Goal: Task Accomplishment & Management: Use online tool/utility

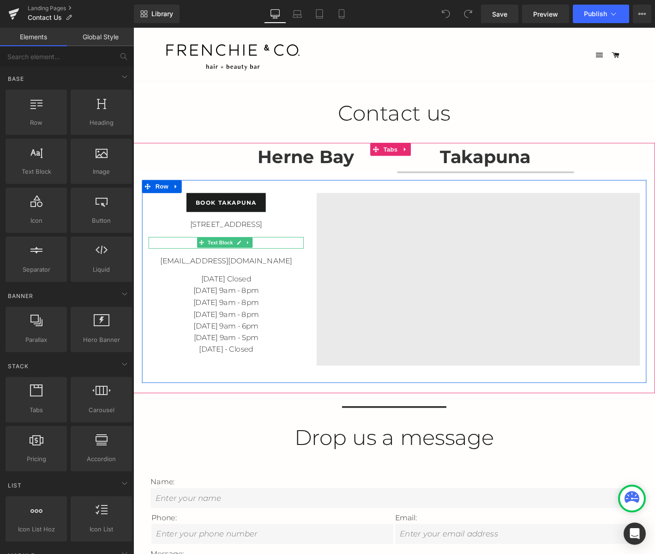
click at [267, 258] on p "09 489 9058" at bounding box center [233, 258] width 166 height 12
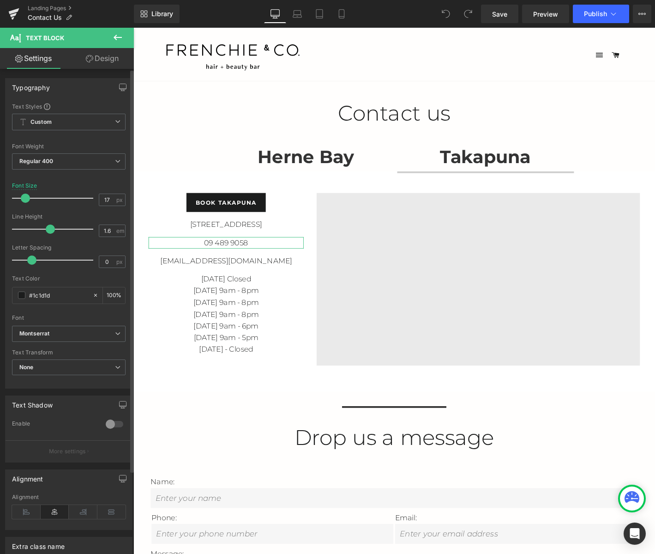
scroll to position [100, 0]
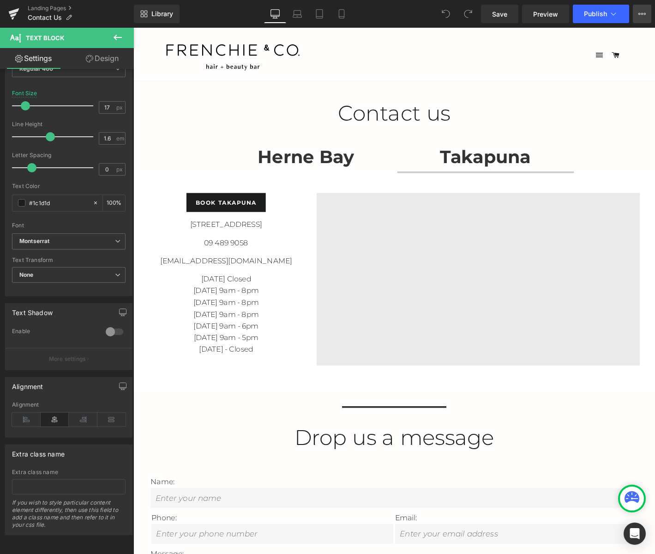
click at [643, 17] on icon at bounding box center [642, 13] width 7 height 7
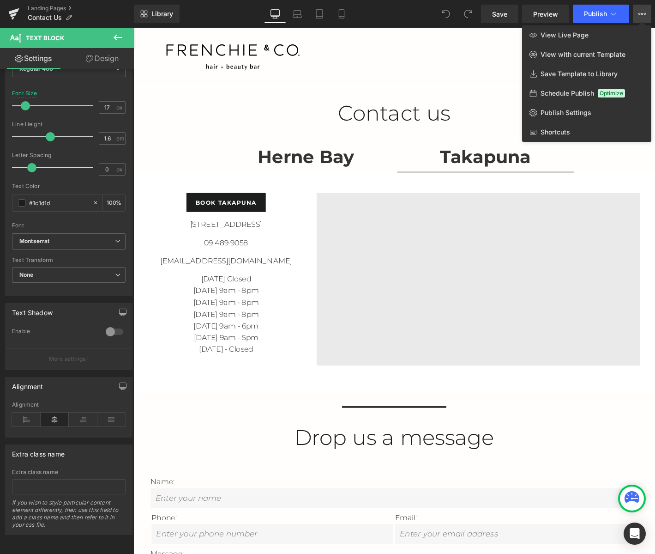
click at [643, 17] on icon at bounding box center [642, 13] width 7 height 7
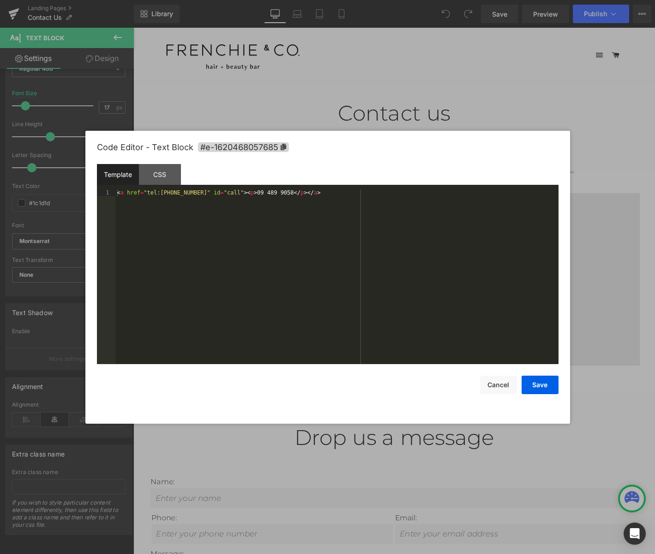
click at [208, 0] on div "You are previewing how the will restyle your page. You can not edit Elements in…" at bounding box center [327, 0] width 655 height 0
click at [155, 167] on div "CSS" at bounding box center [160, 174] width 42 height 21
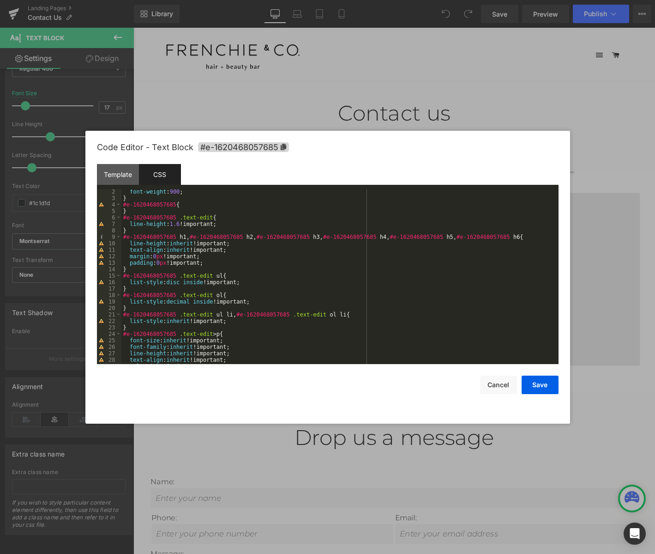
scroll to position [0, 0]
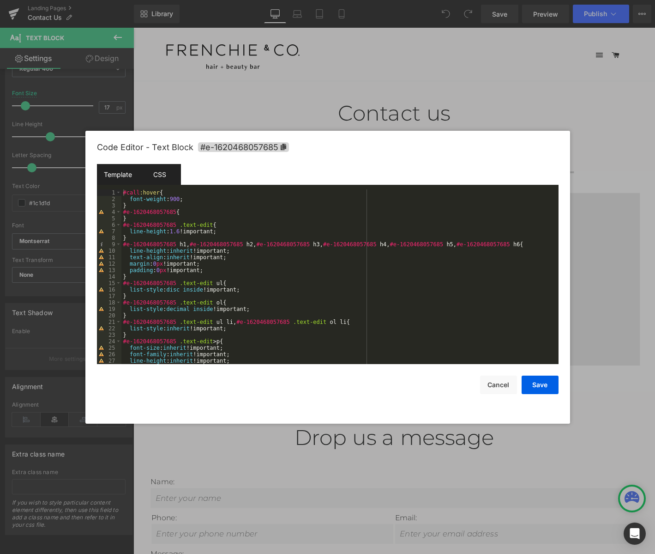
click at [123, 175] on div "Template" at bounding box center [118, 174] width 42 height 21
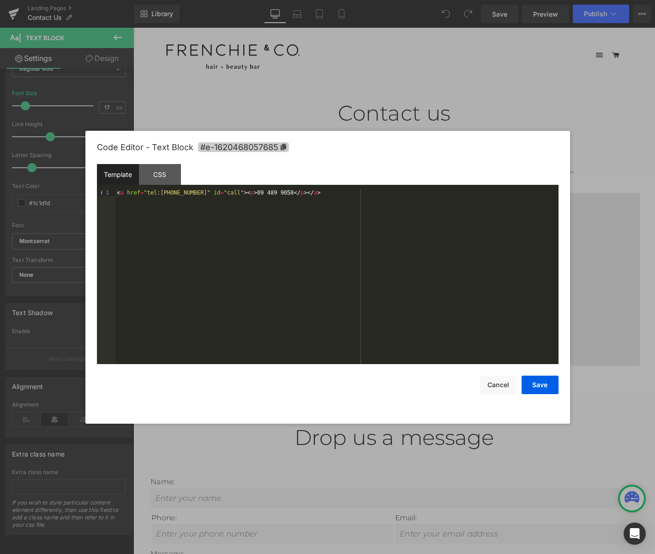
click at [256, 148] on span "#e-1620468057685" at bounding box center [243, 147] width 91 height 10
click at [275, 287] on div "< a href = "tel:[PHONE_NUMBER]" id = "call" > < p > [PHONE_NUMBER] </ p > </ a >" at bounding box center [336, 283] width 443 height 188
drag, startPoint x: 307, startPoint y: 194, endPoint x: 103, endPoint y: 193, distance: 203.7
click at [103, 193] on pre "1 < a href = "tel:[PHONE_NUMBER]" id = "call" > < p > [PHONE_NUMBER] </ p > </ …" at bounding box center [328, 276] width 462 height 175
click at [299, 199] on div "< a href = "tel:[PHONE_NUMBER]" id = "call" > < p > [PHONE_NUMBER] </ p > </ a >" at bounding box center [336, 276] width 443 height 175
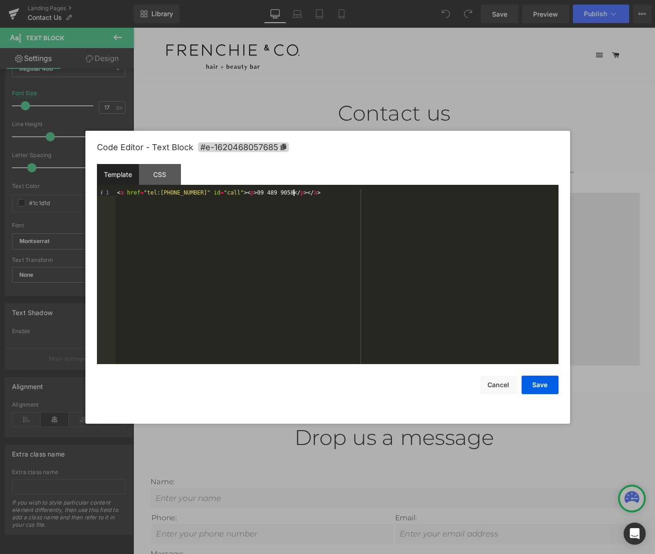
click at [300, 193] on div "< a href = "tel:[PHONE_NUMBER]" id = "call" > < p > [PHONE_NUMBER] </ p > </ a >" at bounding box center [336, 283] width 443 height 188
drag, startPoint x: 308, startPoint y: 200, endPoint x: 307, endPoint y: 195, distance: 4.7
click at [308, 197] on div "< a href = "tel:[PHONE_NUMBER]" id = "call" > < p > [PHONE_NUMBER] </ p > </ a >" at bounding box center [336, 283] width 443 height 188
paste textarea
click at [115, 200] on div "< a href = "tel:[PHONE_NUMBER]" id = "call" > < p > [PHONE_NUMBER] </ p > </ a …" at bounding box center [336, 283] width 443 height 188
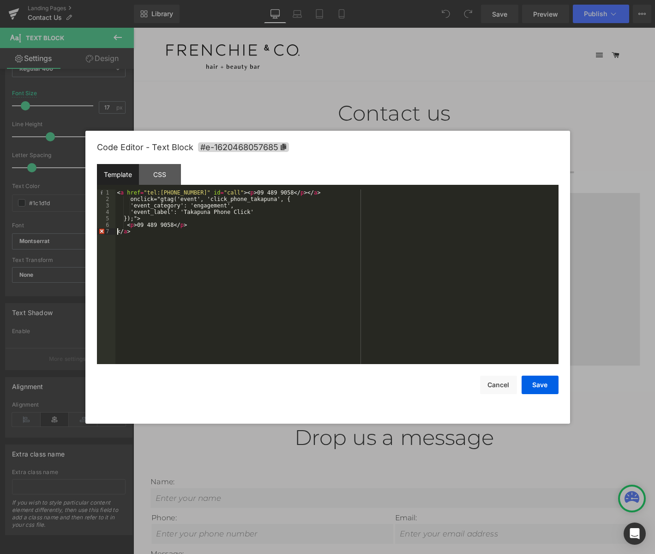
click at [117, 231] on div "< a href = "tel:[PHONE_NUMBER]" id = "call" > < p > [PHONE_NUMBER] </ p > </ a …" at bounding box center [336, 283] width 443 height 188
click at [168, 238] on div "< a href = "tel:[PHONE_NUMBER]" id = "call" > < p > [PHONE_NUMBER] </ p > </ a …" at bounding box center [336, 283] width 443 height 188
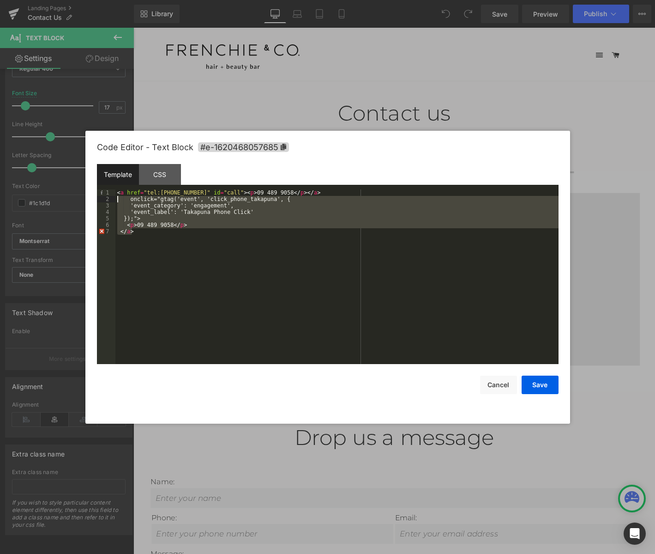
drag, startPoint x: 169, startPoint y: 239, endPoint x: 111, endPoint y: 200, distance: 69.4
click at [111, 200] on pre "[PHONE_NUMBER] < a href = "tel:[PHONE_NUMBER]" id = "call" > < p > [PHONE_NUMBE…" at bounding box center [328, 276] width 462 height 175
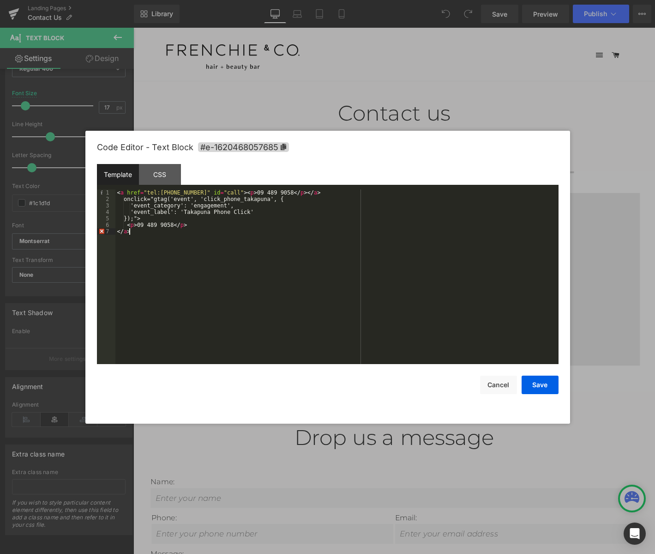
drag, startPoint x: 135, startPoint y: 255, endPoint x: 109, endPoint y: 249, distance: 26.1
click at [135, 254] on div "< a href = "tel:[PHONE_NUMBER]" id = "call" > < p > [PHONE_NUMBER] </ p > </ a …" at bounding box center [336, 283] width 443 height 188
click at [102, 265] on div "1 2 3 4 5 6 7" at bounding box center [106, 283] width 18 height 188
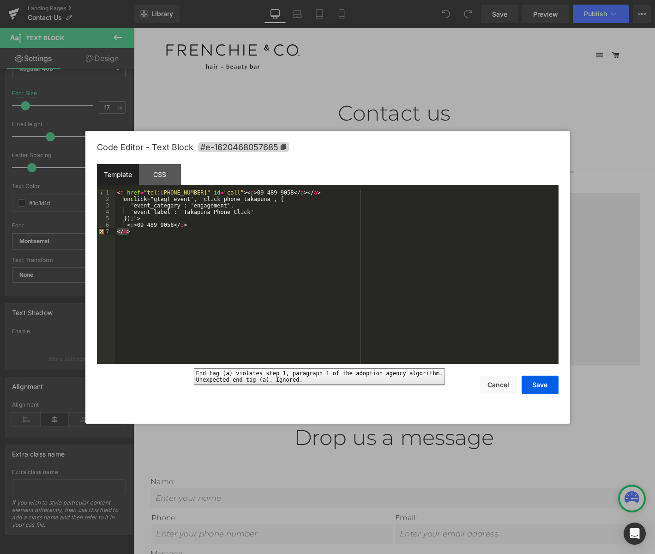
click at [102, 230] on div "7" at bounding box center [106, 231] width 18 height 6
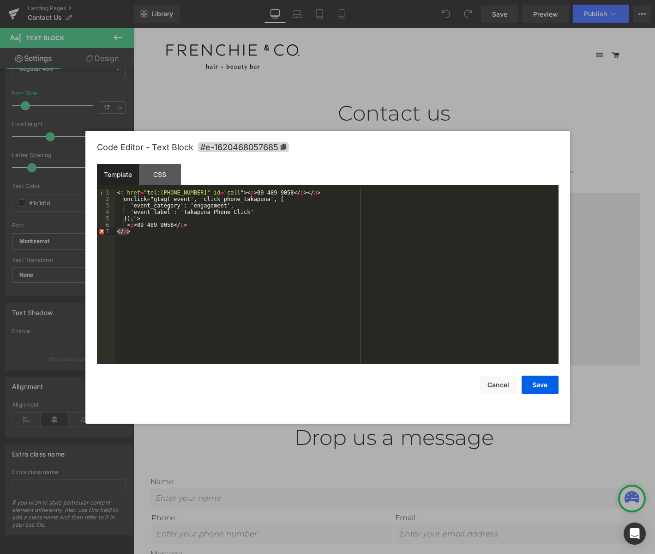
click at [132, 233] on div "< a href = "tel:[PHONE_NUMBER]" id = "call" > < p > [PHONE_NUMBER] </ p > </ a …" at bounding box center [336, 276] width 443 height 175
click at [117, 232] on div "< a href = "tel:[PHONE_NUMBER]" id = "call" > < p > [PHONE_NUMBER] </ p > </ a …" at bounding box center [336, 283] width 443 height 188
click at [543, 388] on button "Save" at bounding box center [540, 385] width 37 height 18
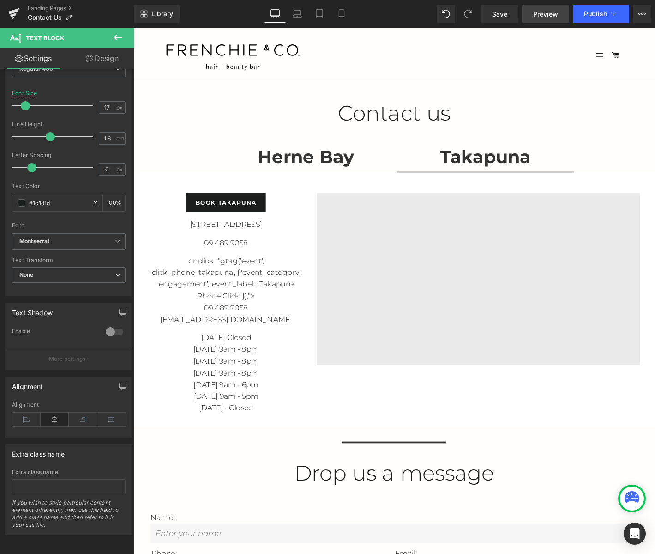
click at [555, 15] on span "Preview" at bounding box center [546, 14] width 25 height 10
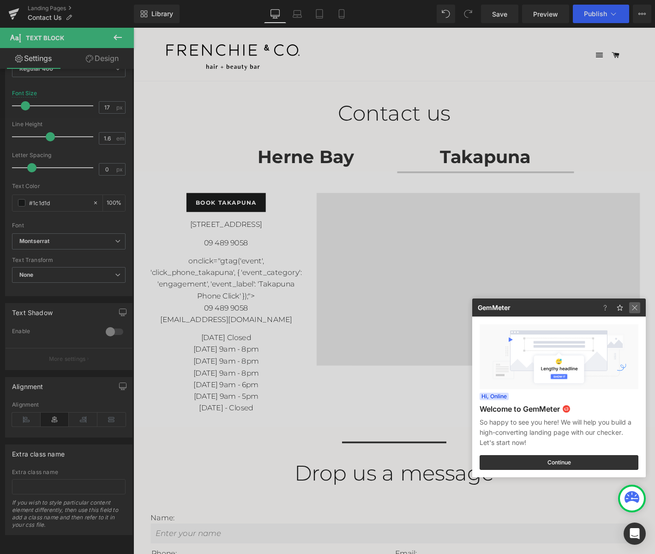
click at [638, 312] on img at bounding box center [635, 307] width 11 height 11
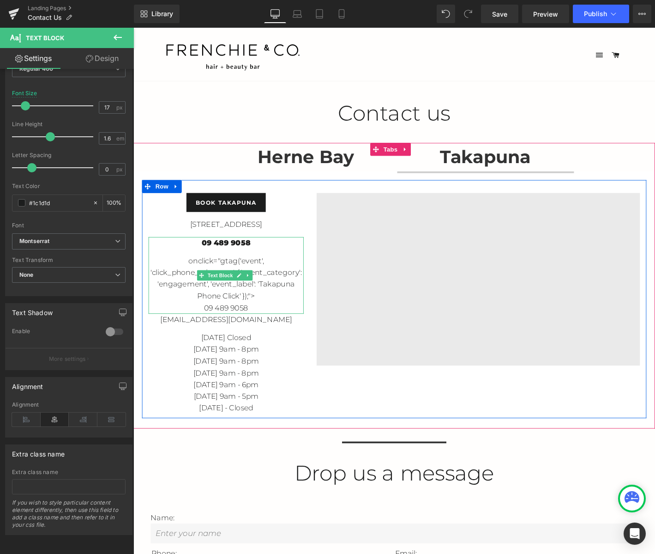
click at [243, 255] on p "09 489 9058" at bounding box center [233, 258] width 166 height 12
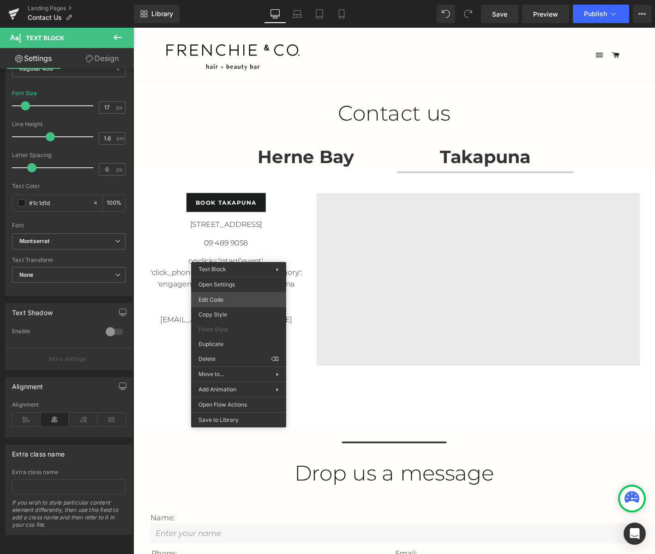
click at [270, 0] on div "You are previewing how the will restyle your page. You can not edit Elements in…" at bounding box center [327, 0] width 655 height 0
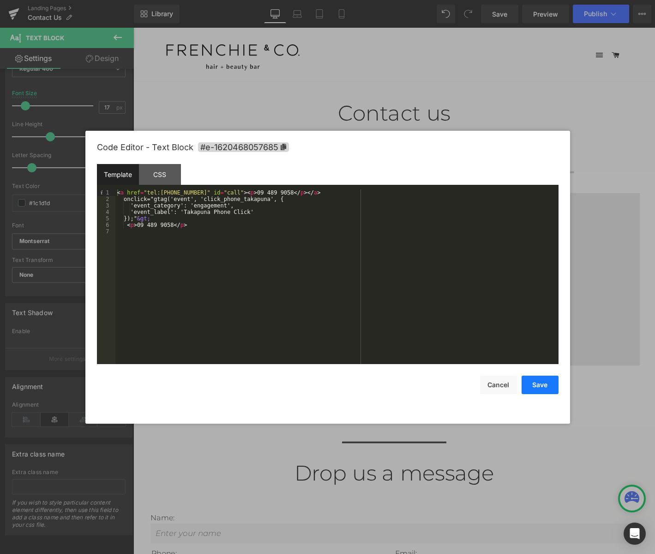
click at [543, 378] on button "Save" at bounding box center [540, 385] width 37 height 18
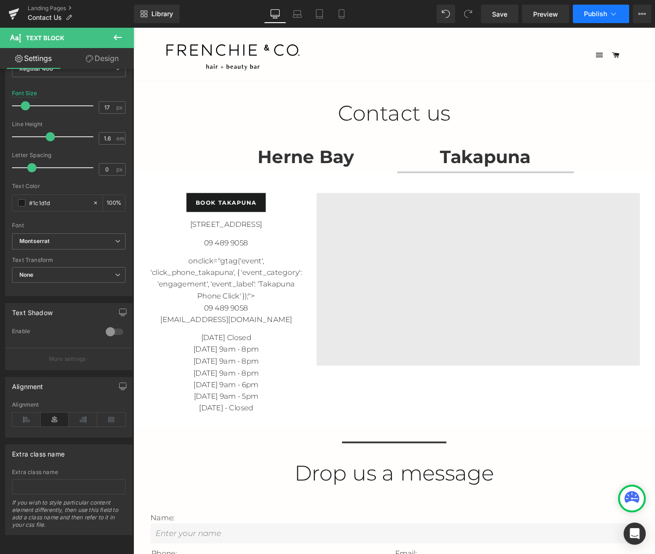
click at [606, 16] on span "Publish" at bounding box center [595, 13] width 23 height 7
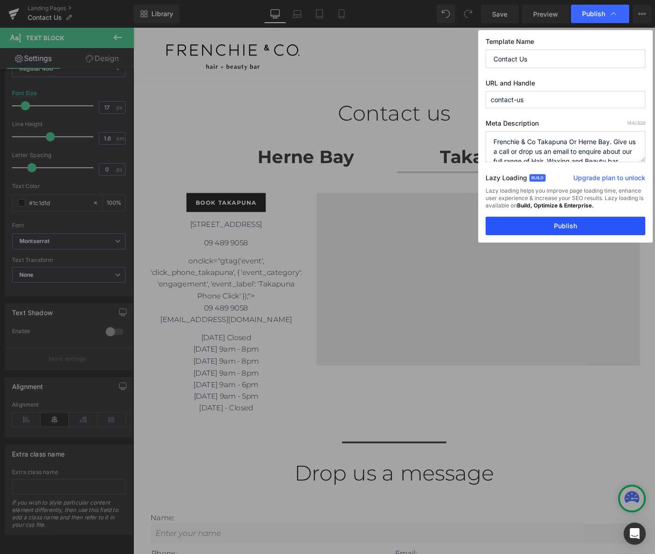
click at [554, 232] on button "Publish" at bounding box center [566, 226] width 160 height 18
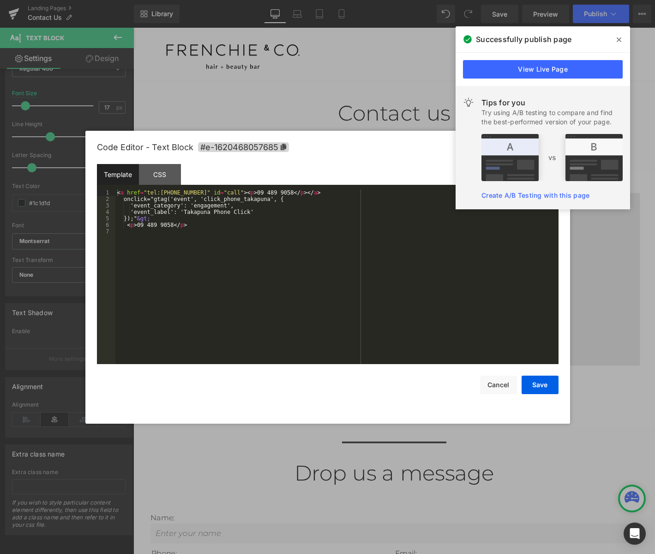
click at [206, 0] on div "You are previewing how the will restyle your page. You can not edit Elements in…" at bounding box center [327, 0] width 655 height 0
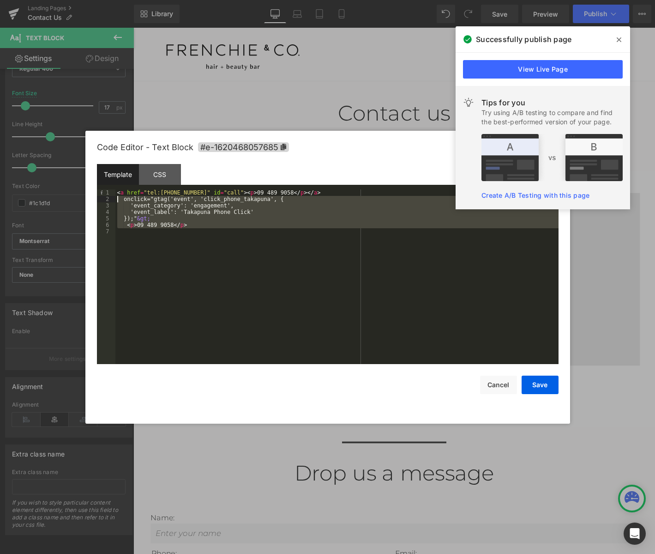
drag, startPoint x: 221, startPoint y: 230, endPoint x: 103, endPoint y: 201, distance: 121.3
click at [103, 201] on pre "[PHONE_NUMBER] < a href = "tel:[PHONE_NUMBER]" id = "call" > < p > [PHONE_NUMBE…" at bounding box center [328, 276] width 462 height 175
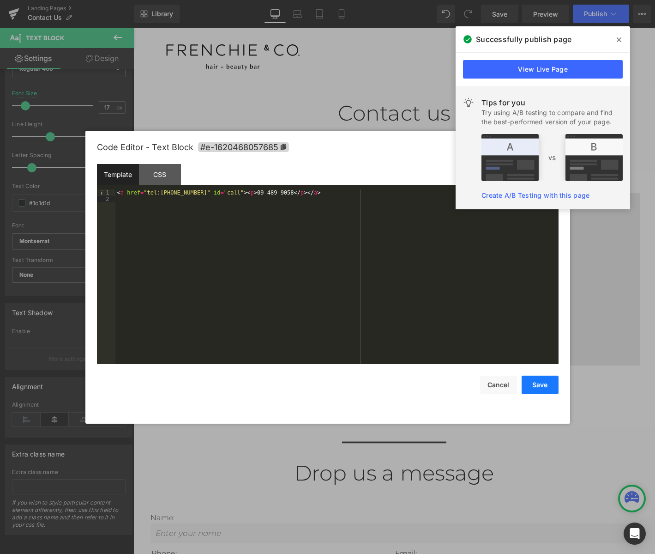
click at [544, 377] on button "Save" at bounding box center [540, 385] width 37 height 18
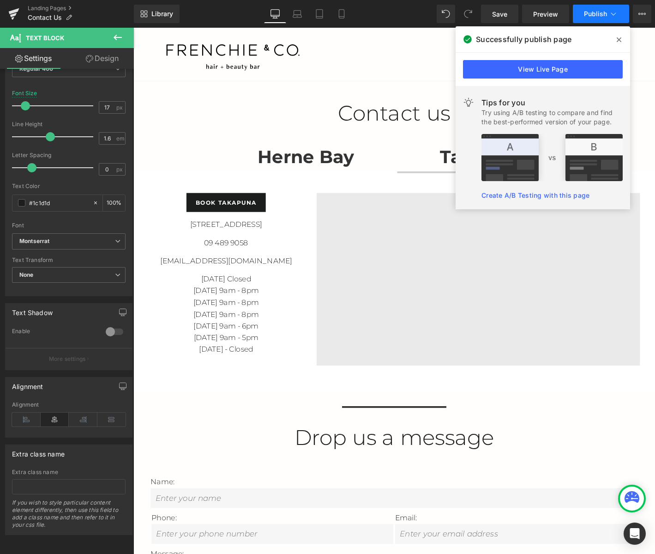
click at [589, 11] on span "Publish" at bounding box center [595, 13] width 23 height 7
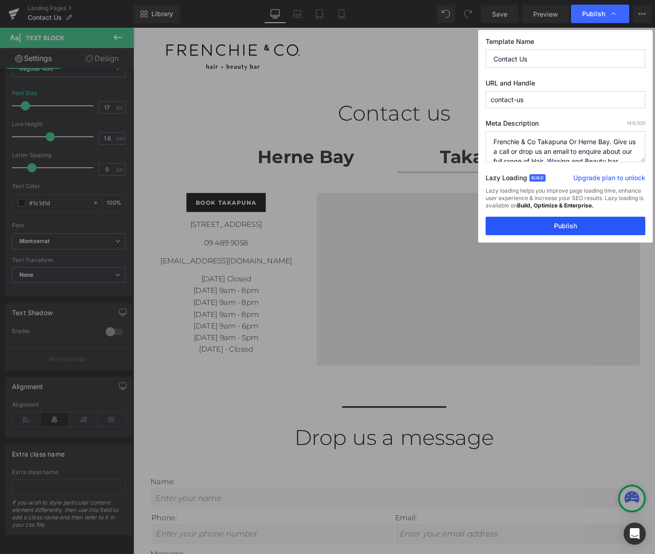
click at [565, 231] on button "Publish" at bounding box center [566, 226] width 160 height 18
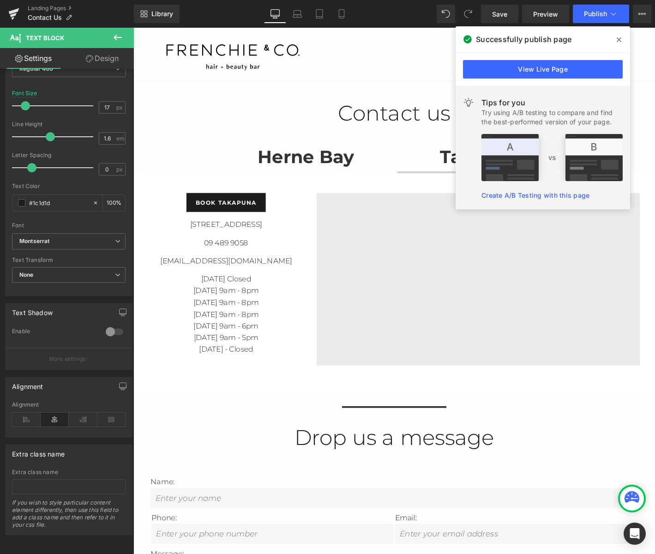
click at [619, 44] on span at bounding box center [619, 39] width 15 height 15
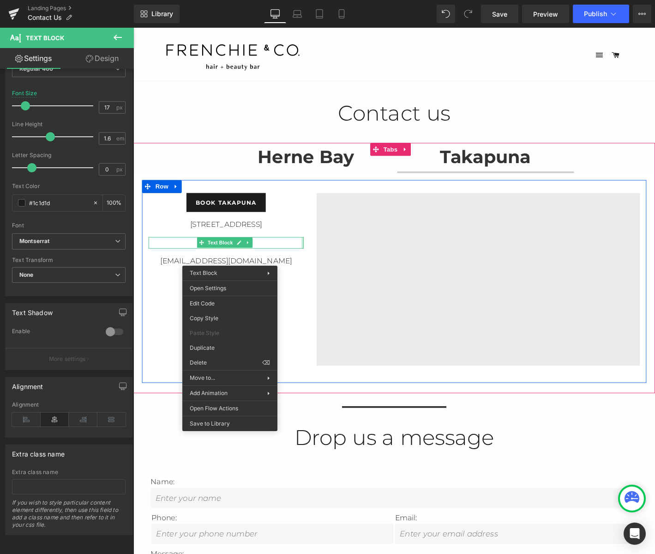
drag, startPoint x: 310, startPoint y: 262, endPoint x: 300, endPoint y: 261, distance: 10.2
click at [310, 262] on div "09 489 9058 Text Block" at bounding box center [233, 258] width 166 height 12
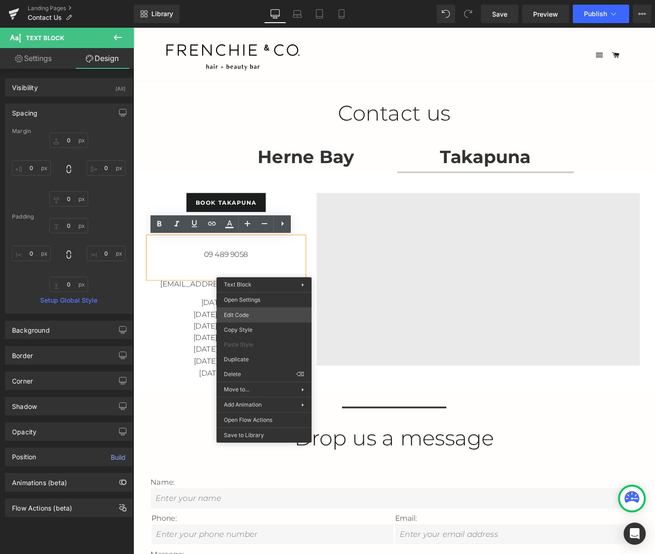
click at [248, 0] on div "You are previewing how the will restyle your page. You can not edit Elements in…" at bounding box center [327, 0] width 655 height 0
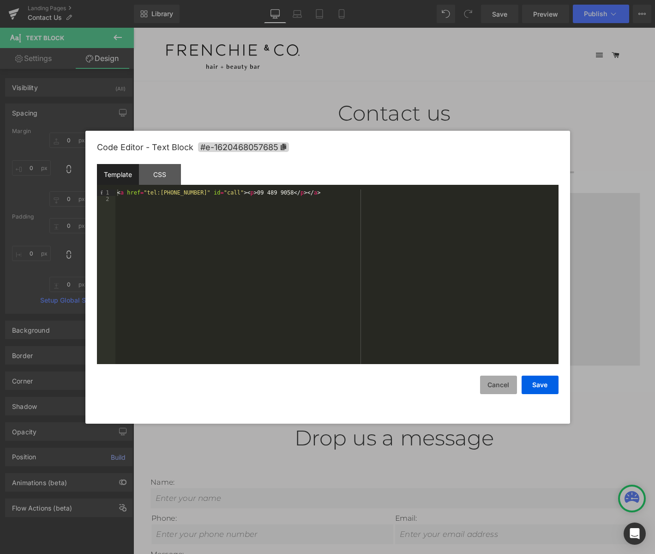
click at [503, 390] on button "Cancel" at bounding box center [498, 385] width 37 height 18
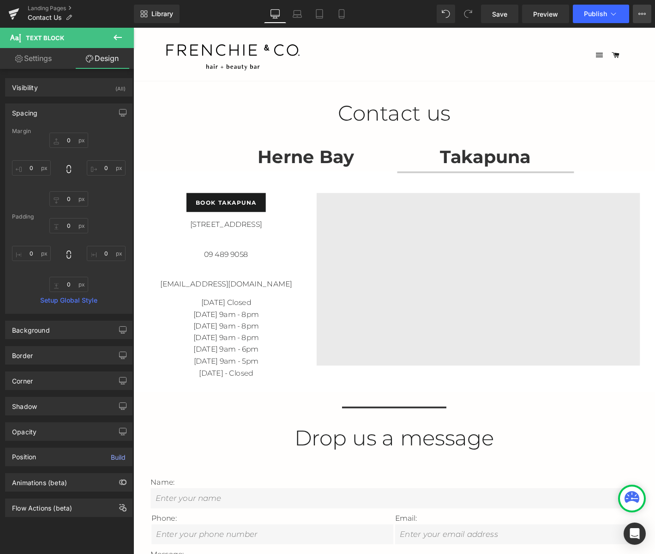
click at [647, 19] on button "View Live Page View with current Template Save Template to Library Schedule Pub…" at bounding box center [642, 14] width 18 height 18
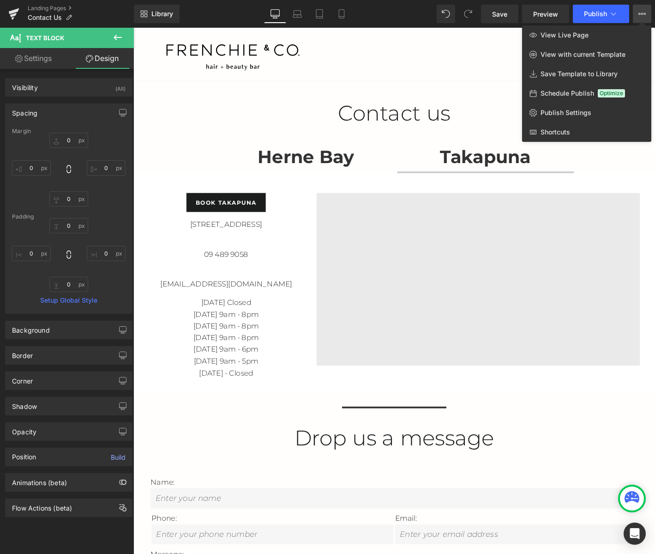
click at [647, 19] on button "View Live Page View with current Template Save Template to Library Schedule Pub…" at bounding box center [642, 14] width 18 height 18
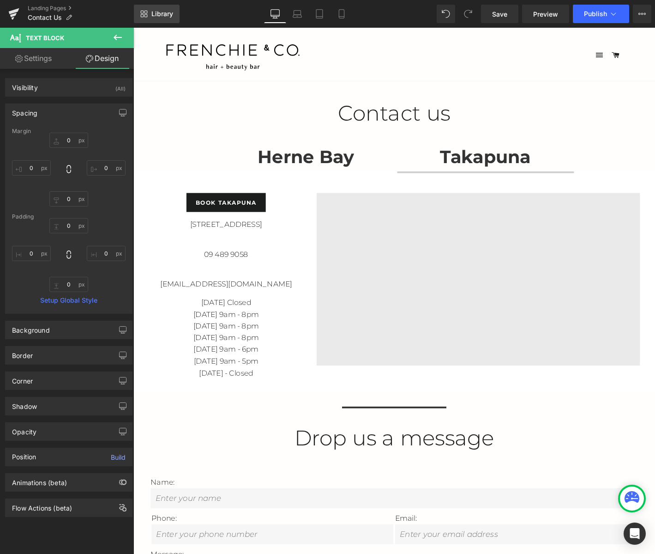
click at [157, 15] on span "Library" at bounding box center [163, 14] width 22 height 8
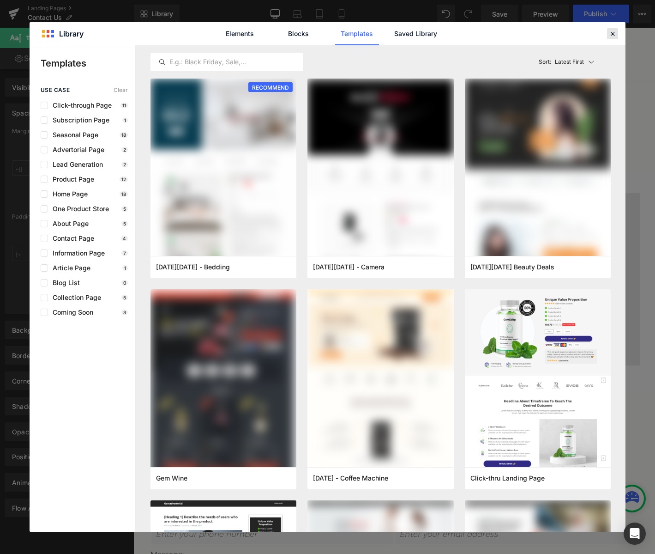
click at [612, 36] on icon at bounding box center [613, 34] width 8 height 8
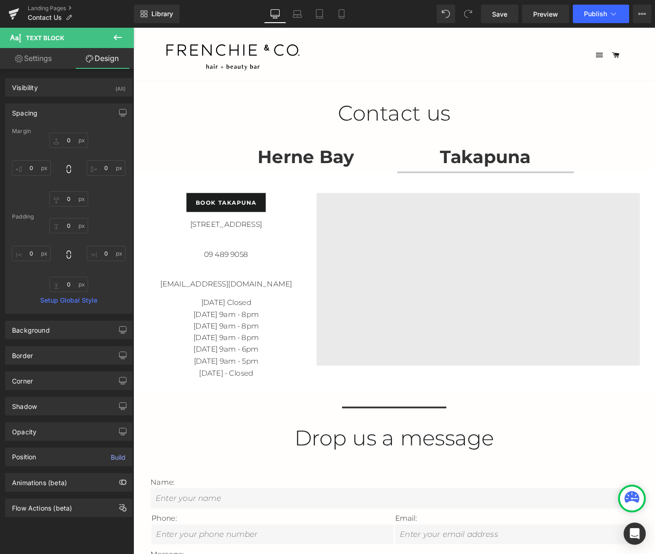
click at [118, 36] on icon at bounding box center [117, 37] width 11 height 11
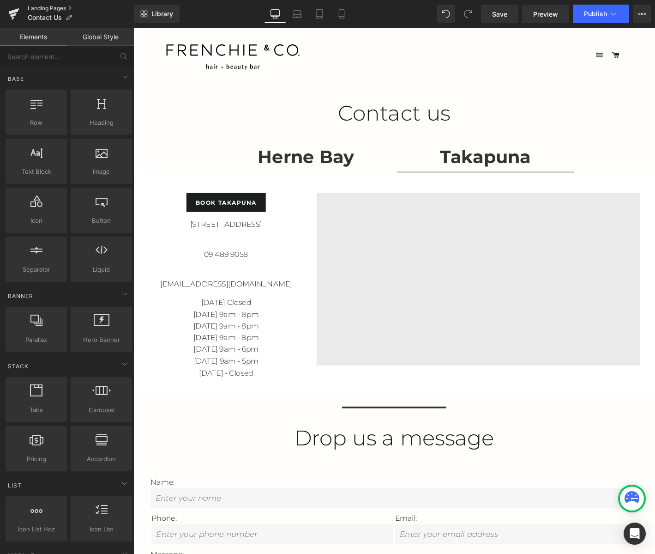
click at [49, 9] on link "Landing Pages" at bounding box center [81, 8] width 106 height 7
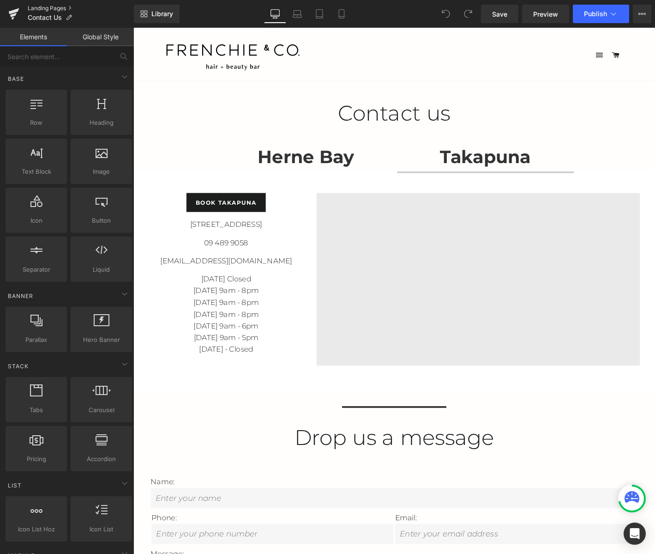
click at [30, 7] on link "Landing Pages" at bounding box center [81, 8] width 106 height 7
